Goal: Transaction & Acquisition: Purchase product/service

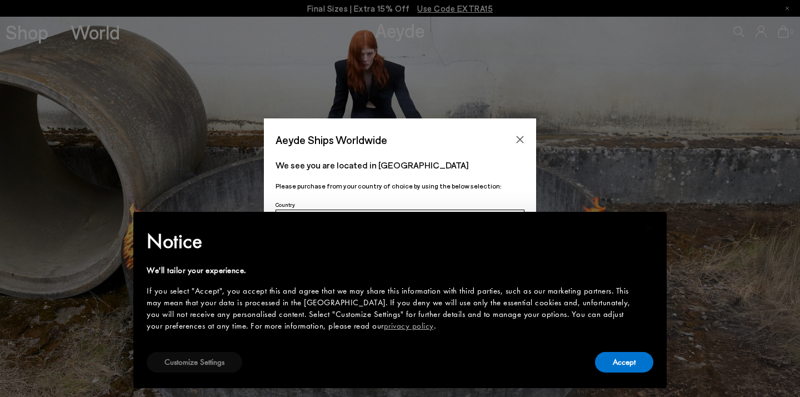
click at [199, 362] on button "Customize Settings" at bounding box center [195, 362] width 96 height 21
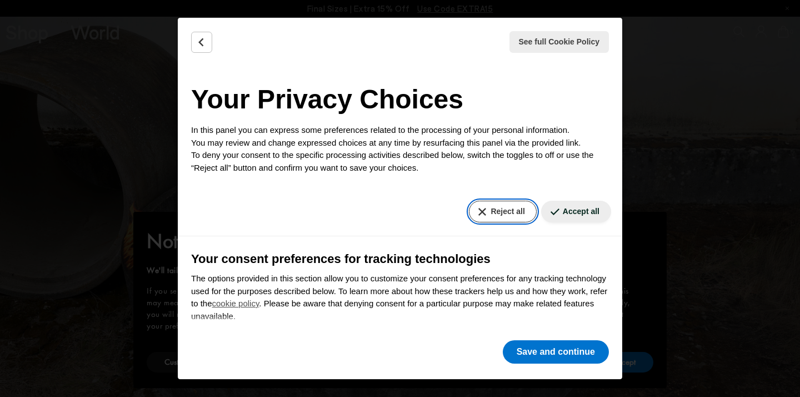
click at [506, 210] on button "Reject all" at bounding box center [502, 212] width 67 height 22
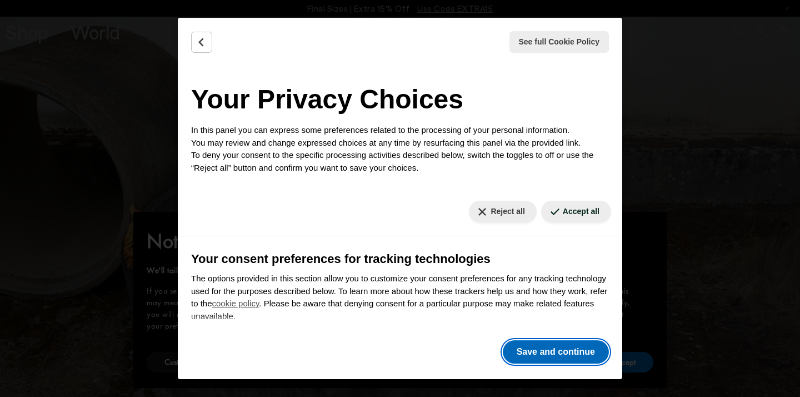
click at [565, 351] on button "Save and continue" at bounding box center [556, 351] width 106 height 23
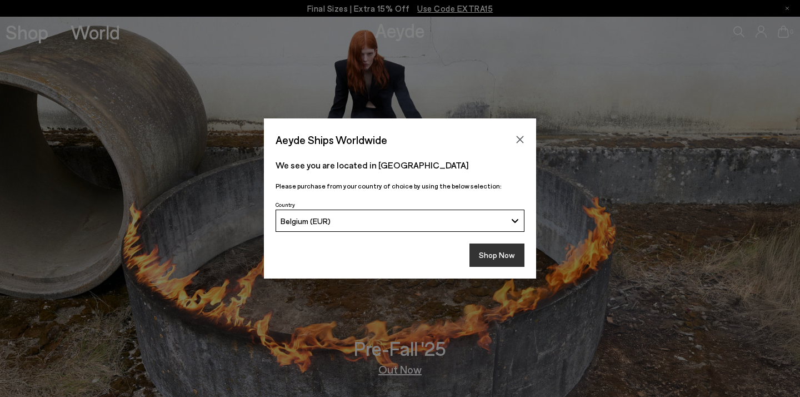
click at [498, 256] on button "Shop Now" at bounding box center [496, 254] width 55 height 23
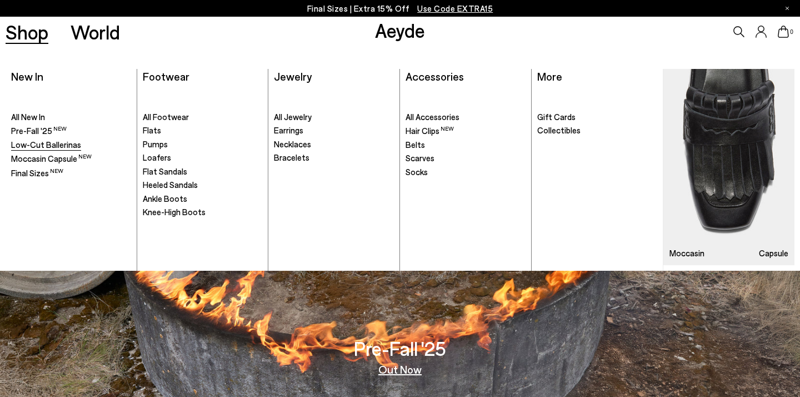
click at [65, 143] on span "Low-Cut Ballerinas" at bounding box center [46, 144] width 70 height 10
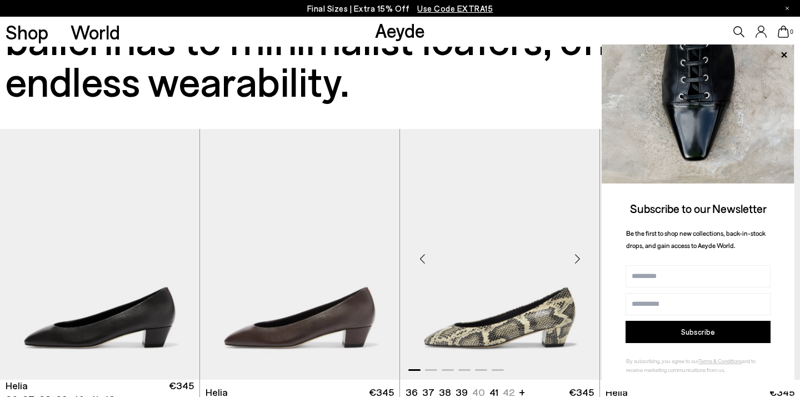
scroll to position [592, 0]
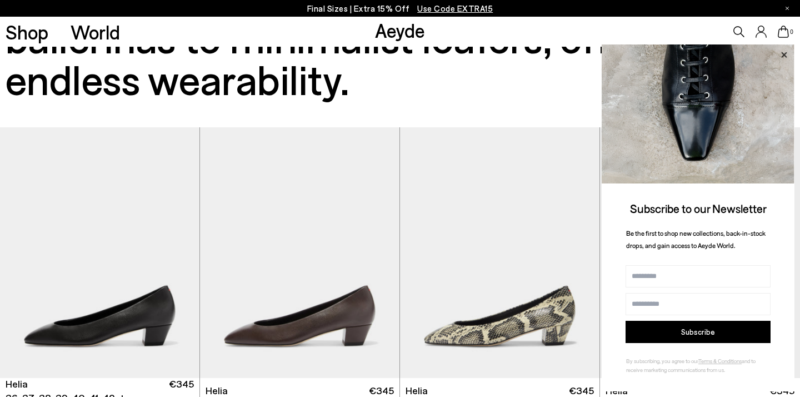
click at [782, 51] on icon at bounding box center [784, 55] width 14 height 14
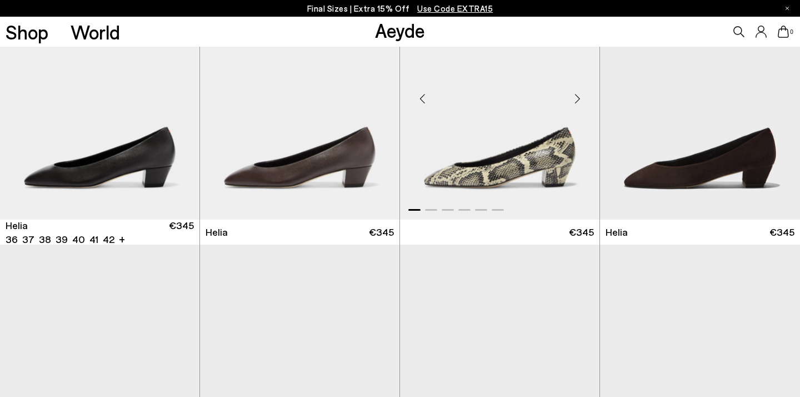
scroll to position [752, 0]
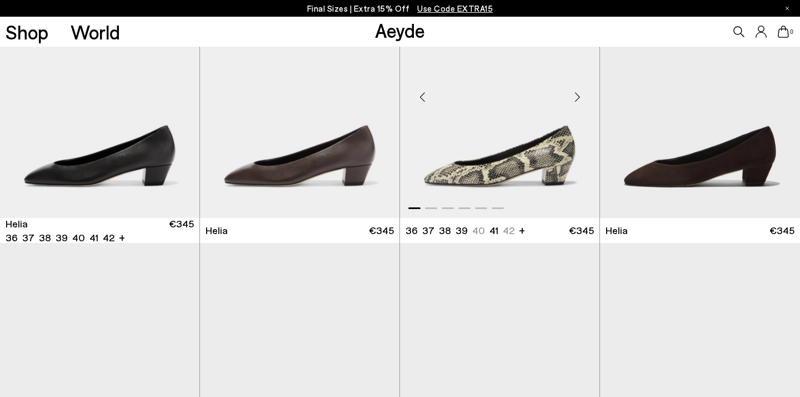
click at [508, 173] on img "1 / 6" at bounding box center [499, 92] width 199 height 251
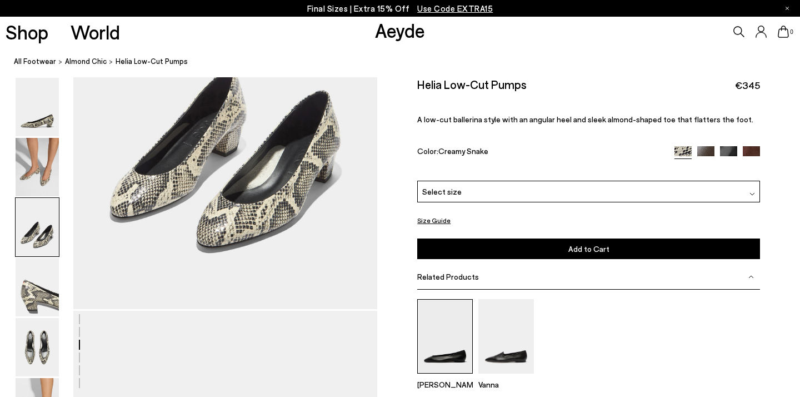
scroll to position [902, 0]
click at [449, 312] on img at bounding box center [445, 336] width 56 height 74
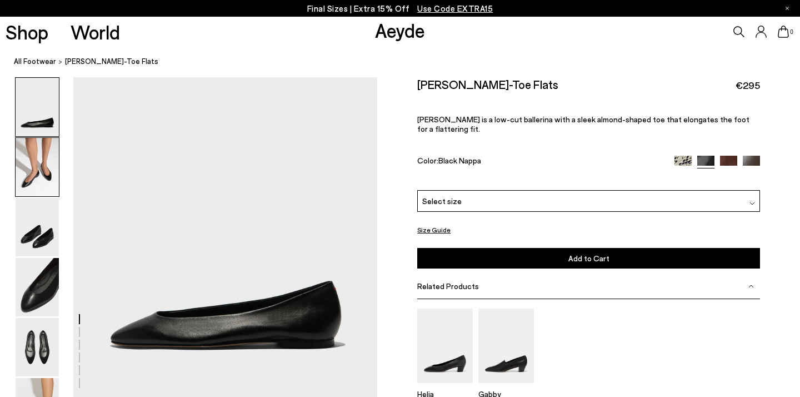
click at [43, 178] on img at bounding box center [37, 167] width 43 height 58
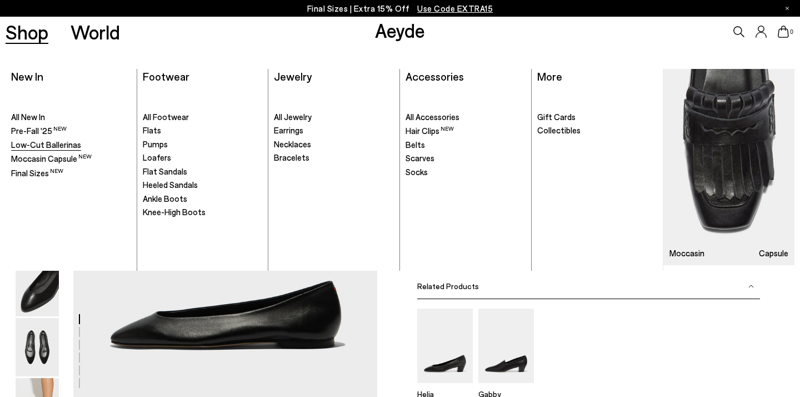
click at [19, 143] on span "Low-Cut Ballerinas" at bounding box center [46, 144] width 70 height 10
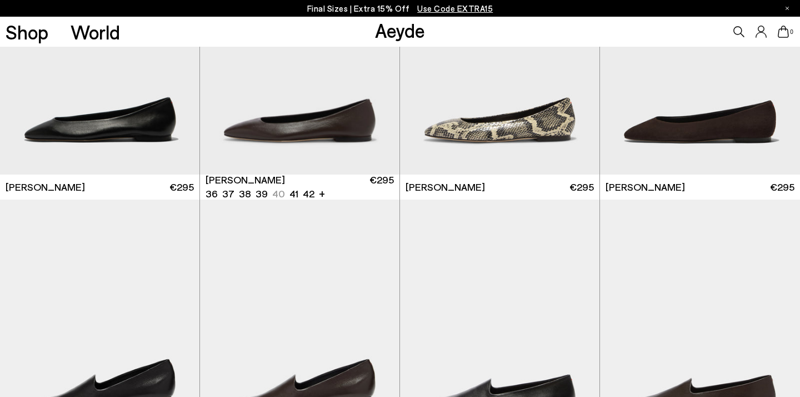
scroll to position [1065, 0]
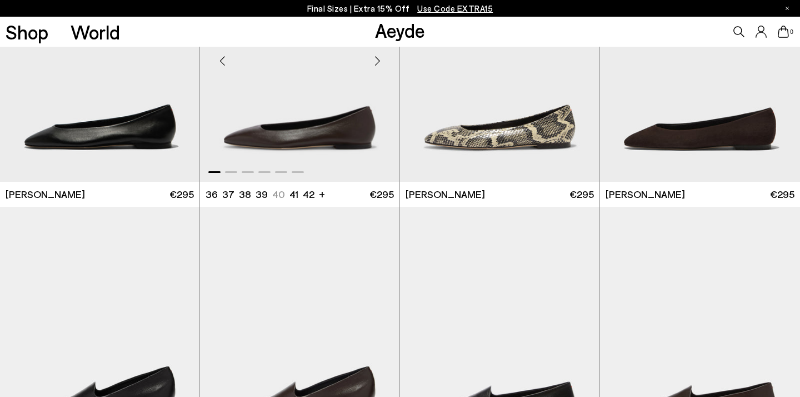
click at [306, 133] on img "1 / 6" at bounding box center [299, 56] width 199 height 251
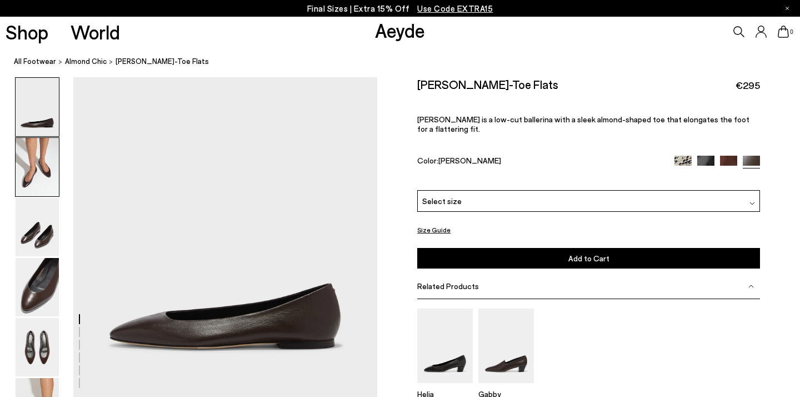
click at [41, 172] on img at bounding box center [37, 167] width 43 height 58
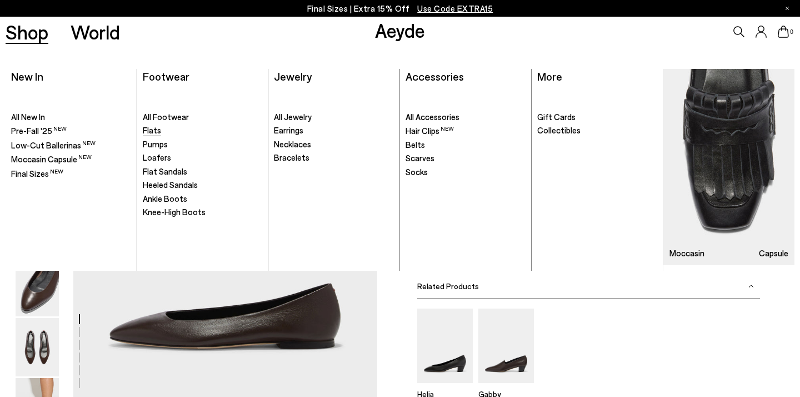
click at [154, 128] on span "Flats" at bounding box center [152, 130] width 18 height 10
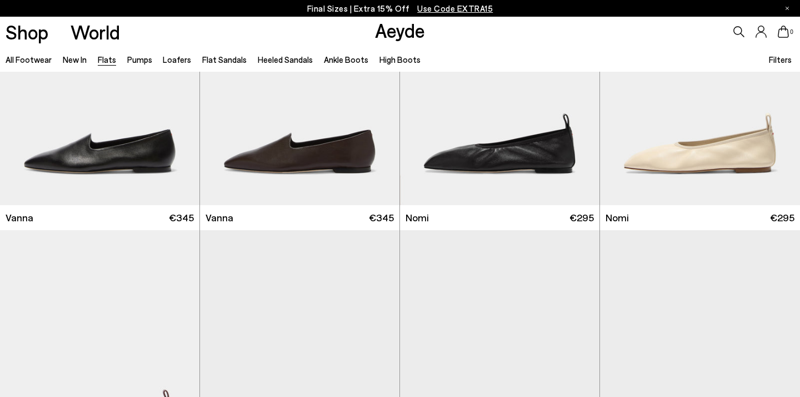
scroll to position [391, 0]
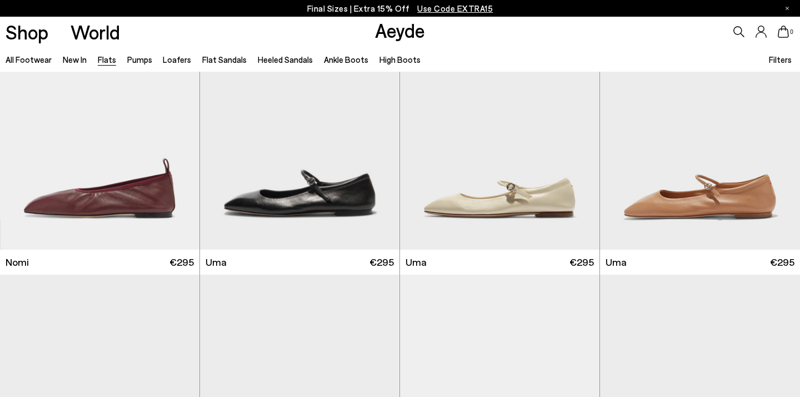
scroll to position [626, 0]
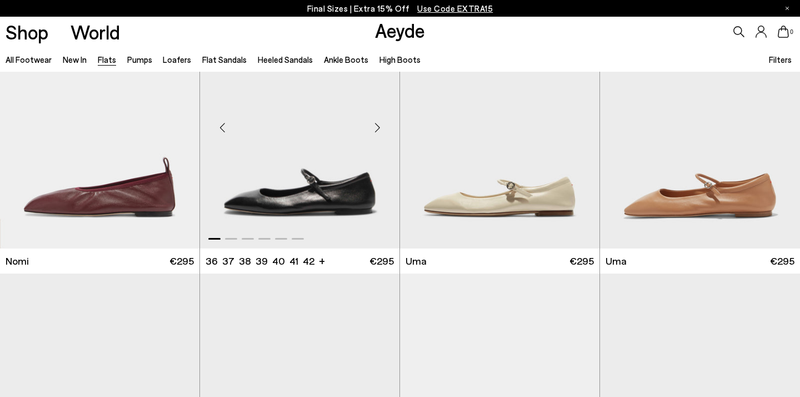
click at [326, 203] on img "1 / 6" at bounding box center [299, 123] width 199 height 251
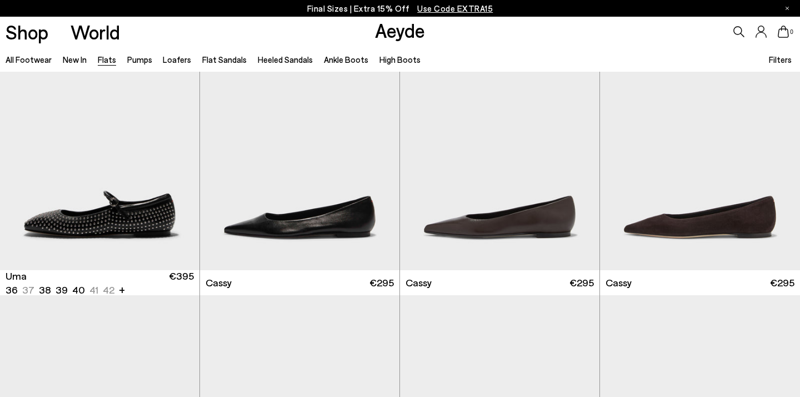
scroll to position [1158, 0]
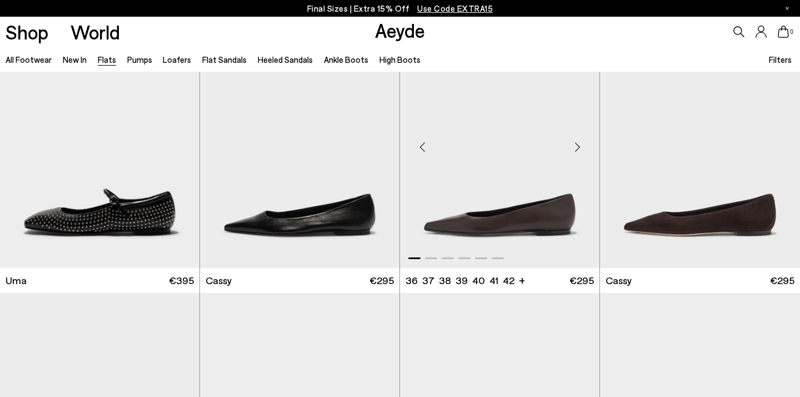
click at [496, 218] on img "1 / 6" at bounding box center [499, 142] width 199 height 251
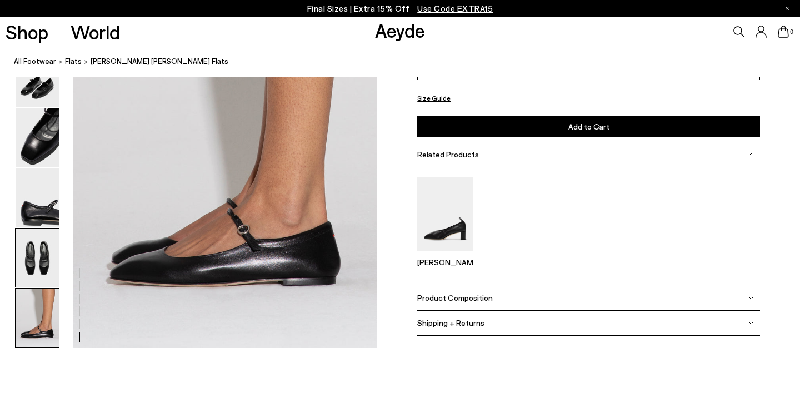
scroll to position [2082, 0]
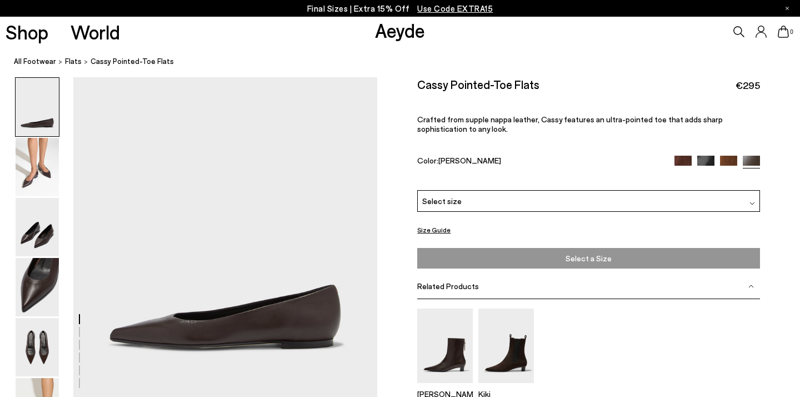
scroll to position [41, 0]
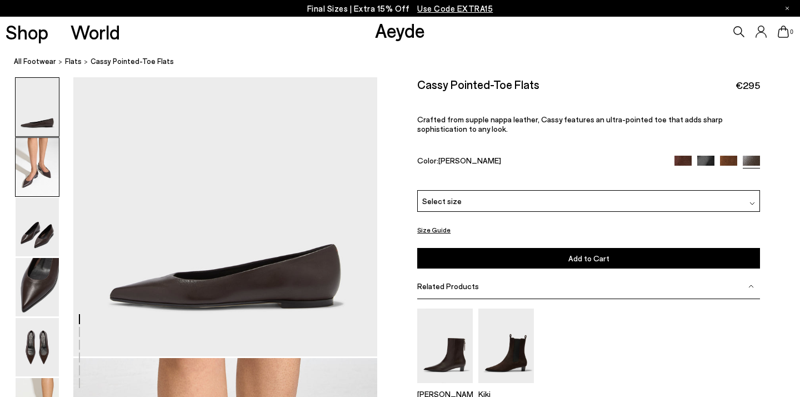
click at [44, 178] on img at bounding box center [37, 167] width 43 height 58
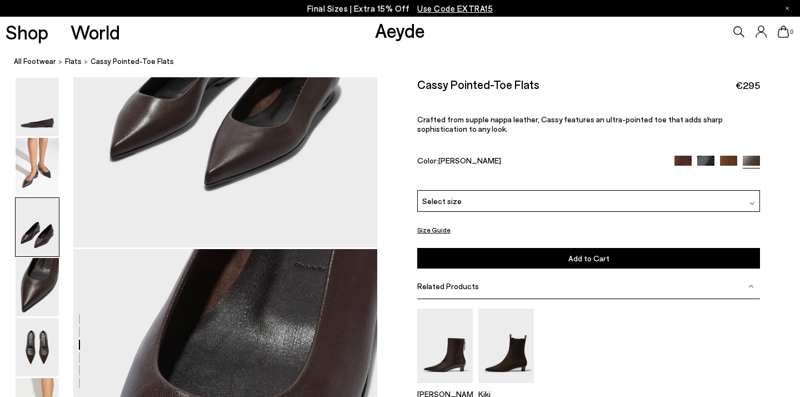
scroll to position [962, 0]
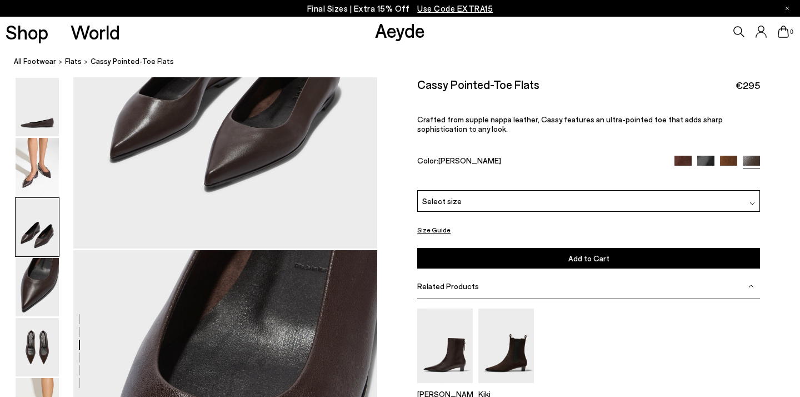
click at [686, 155] on img at bounding box center [682, 163] width 17 height 17
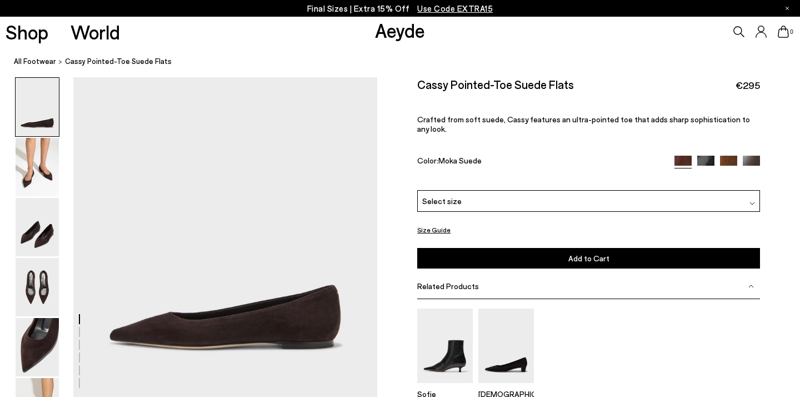
click at [731, 156] on img at bounding box center [728, 164] width 17 height 17
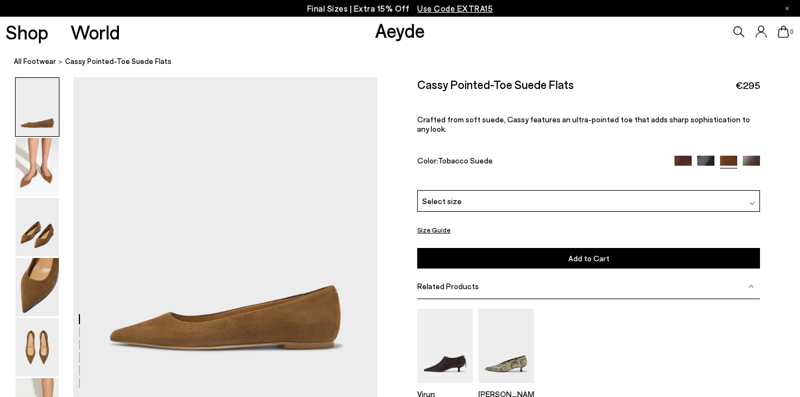
click at [756, 156] on img at bounding box center [751, 164] width 17 height 17
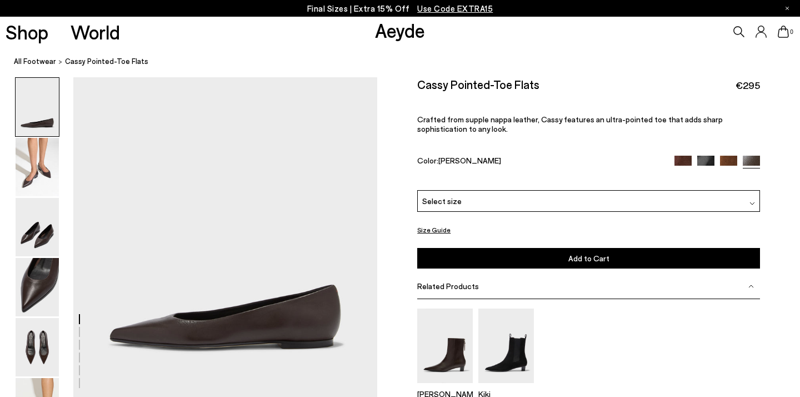
click at [755, 190] on div "Select size" at bounding box center [588, 201] width 343 height 22
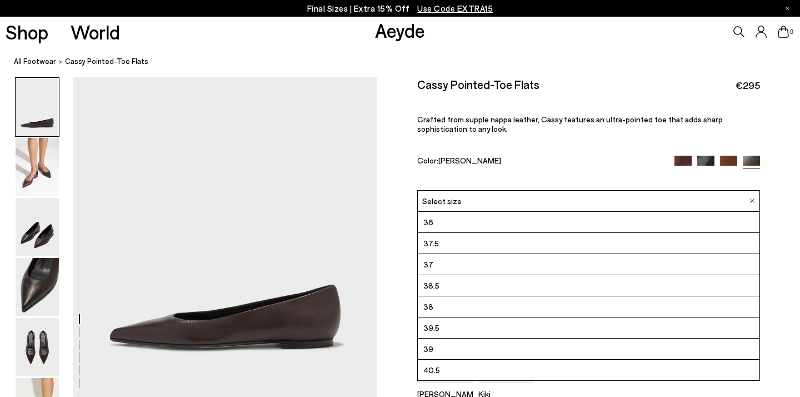
click at [616, 374] on div "[PERSON_NAME] Kiki" at bounding box center [588, 358] width 343 height 118
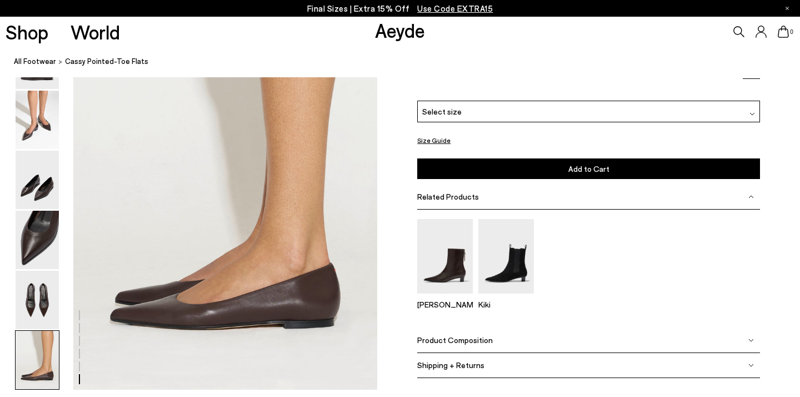
scroll to position [2042, 0]
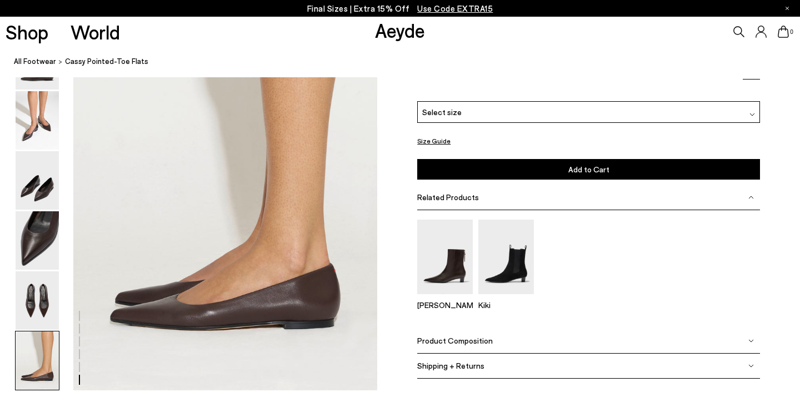
click at [449, 339] on span "Product Composition" at bounding box center [455, 340] width 76 height 9
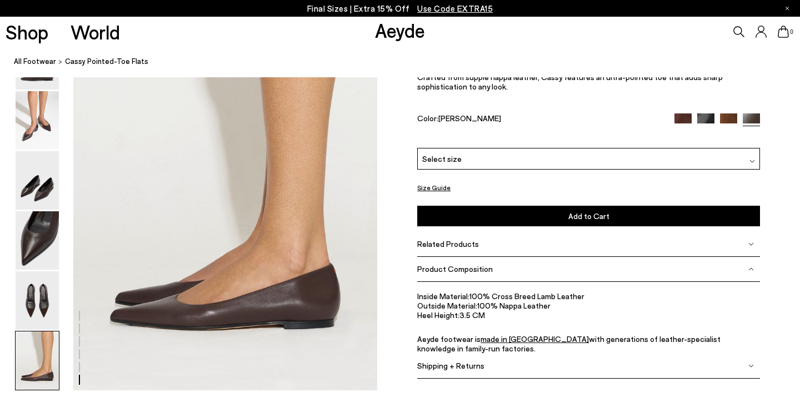
click at [473, 363] on span "Shipping + Returns" at bounding box center [450, 365] width 67 height 9
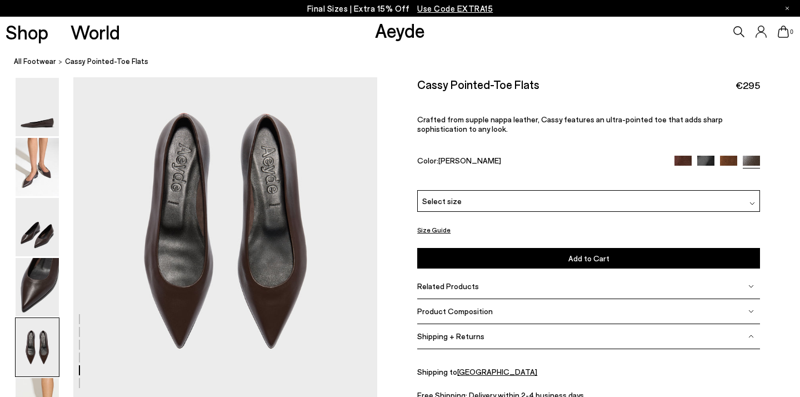
scroll to position [1590, 0]
